Goal: Information Seeking & Learning: Learn about a topic

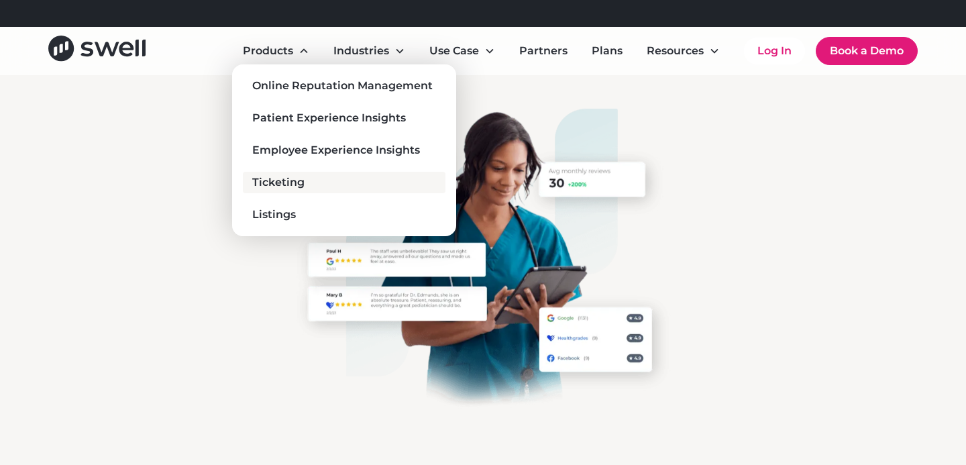
click at [286, 187] on div "Ticketing" at bounding box center [278, 182] width 52 height 16
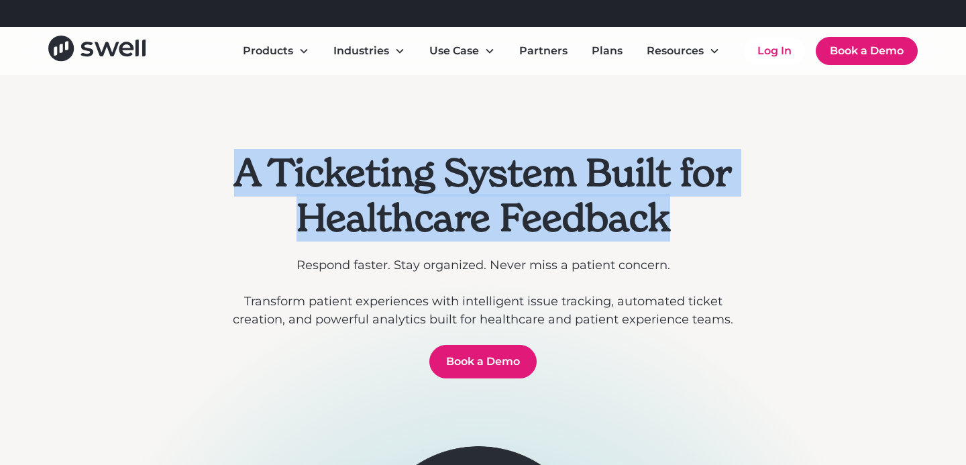
drag, startPoint x: 211, startPoint y: 171, endPoint x: 758, endPoint y: 225, distance: 549.6
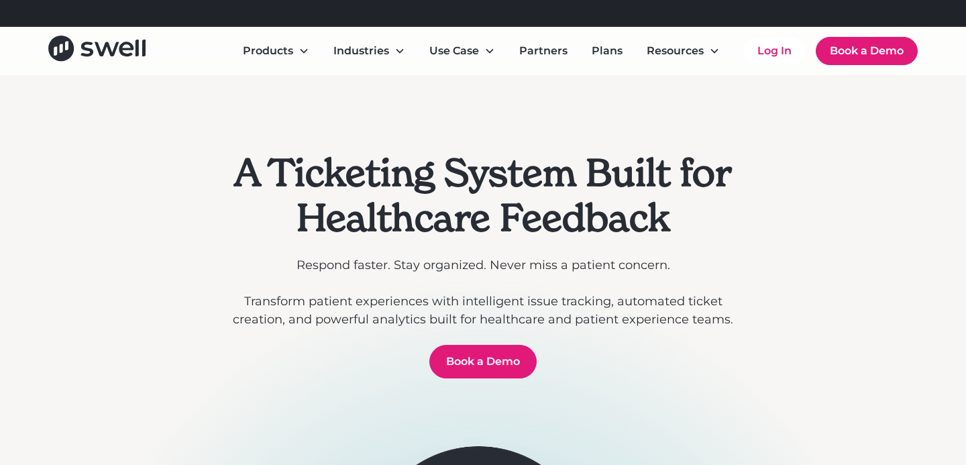
click at [346, 159] on h1 "A Ticketing System Built for Healthcare Feedback" at bounding box center [482, 195] width 515 height 90
click at [392, 195] on h1 "A Ticketing System Built for Healthcare Feedback" at bounding box center [482, 195] width 515 height 90
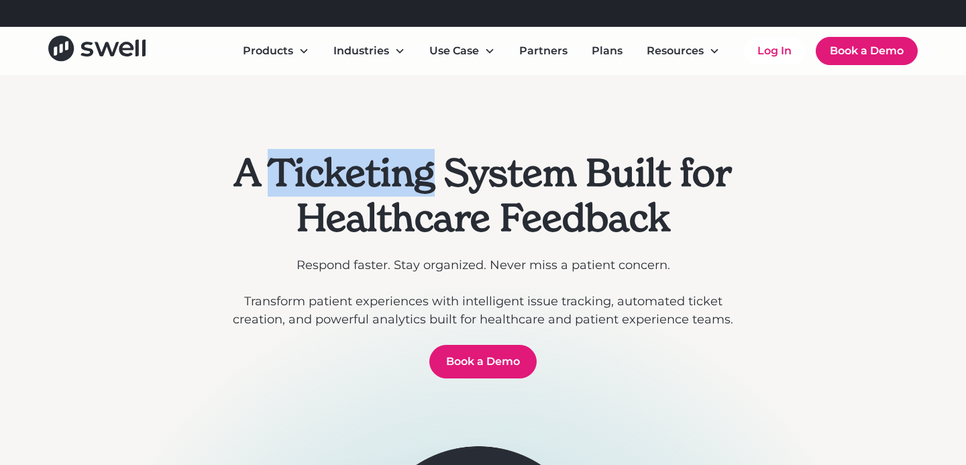
click at [392, 195] on h1 "A Ticketing System Built for Healthcare Feedback" at bounding box center [482, 195] width 515 height 90
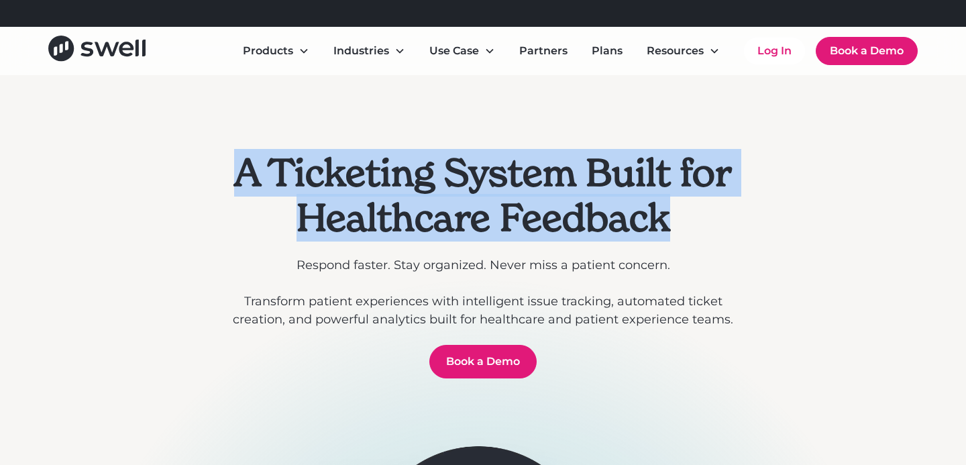
click at [392, 195] on h1 "A Ticketing System Built for Healthcare Feedback" at bounding box center [482, 195] width 515 height 90
click at [509, 252] on div at bounding box center [482, 248] width 515 height 16
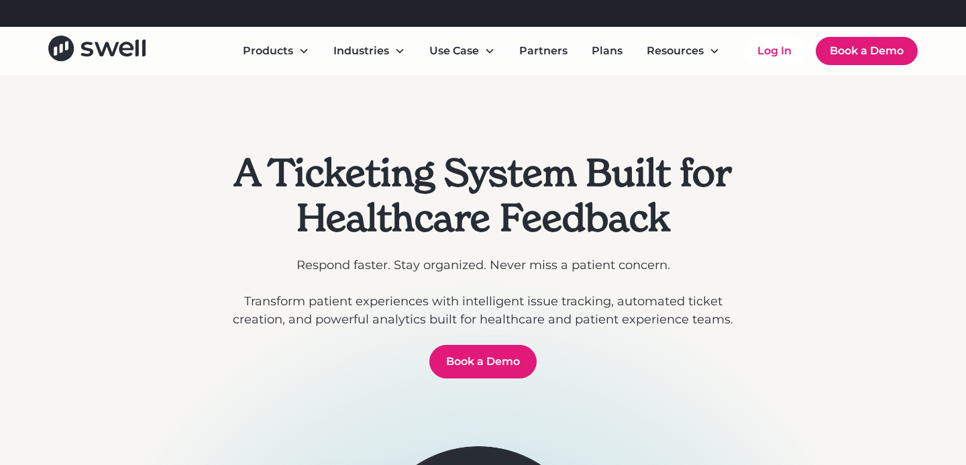
click at [438, 189] on h1 "A Ticketing System Built for Healthcare Feedback" at bounding box center [482, 195] width 515 height 90
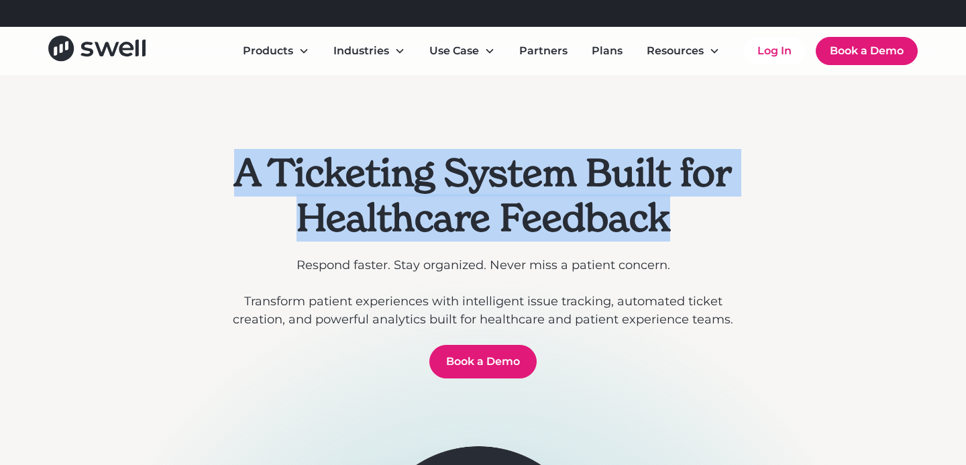
click at [438, 189] on h1 "A Ticketing System Built for Healthcare Feedback" at bounding box center [482, 195] width 515 height 90
copy h1 "A Ticketing System Built for Healthcare Feedback"
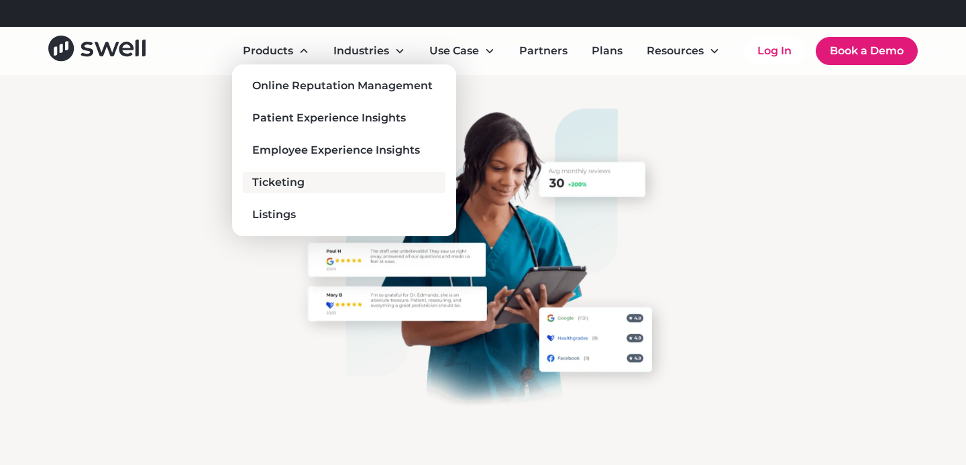
click at [283, 191] on link "Ticketing" at bounding box center [344, 182] width 203 height 21
